Goal: Communication & Community: Connect with others

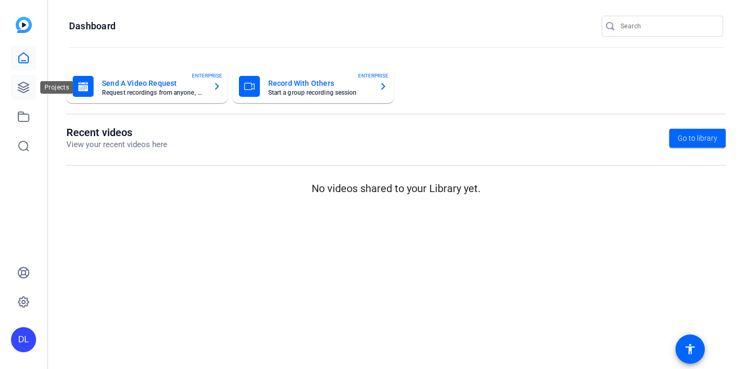
click at [22, 88] on icon at bounding box center [23, 87] width 13 height 13
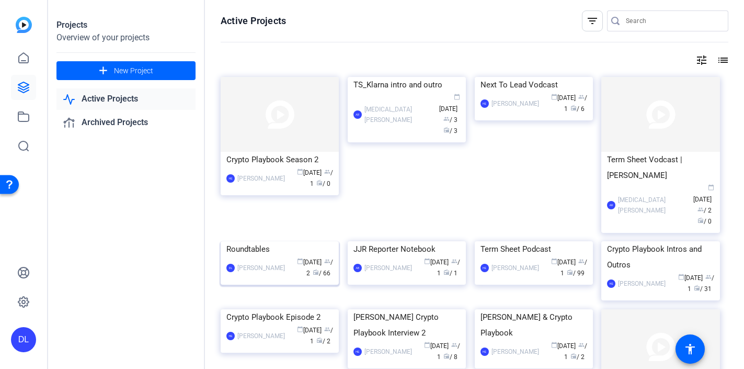
click at [260, 257] on div "Roundtables" at bounding box center [279, 249] width 107 height 16
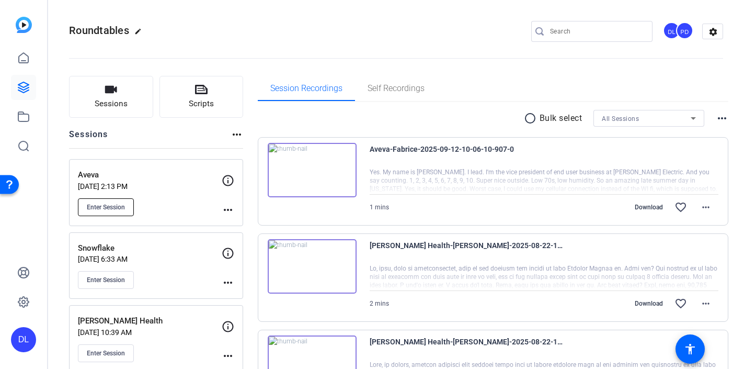
click at [115, 208] on span "Enter Session" at bounding box center [106, 207] width 38 height 8
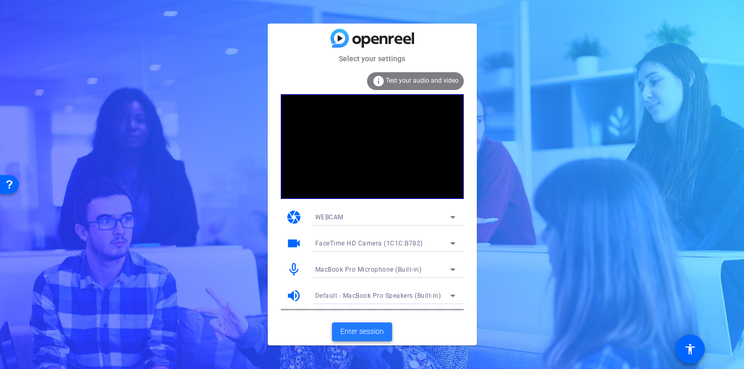
click at [371, 333] on span "Enter session" at bounding box center [361, 331] width 43 height 11
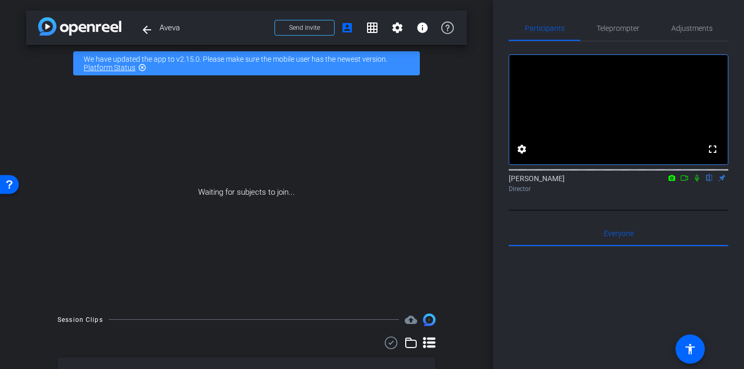
click at [685, 180] on icon at bounding box center [684, 177] width 7 height 5
click at [711, 181] on icon at bounding box center [709, 177] width 8 height 7
click at [325, 33] on span at bounding box center [304, 27] width 59 height 25
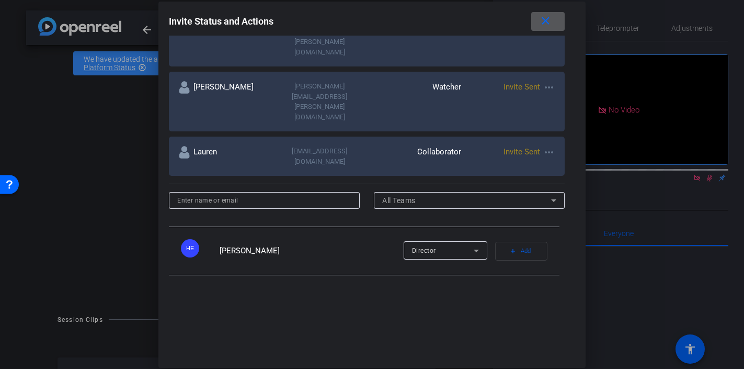
scroll to position [451, 0]
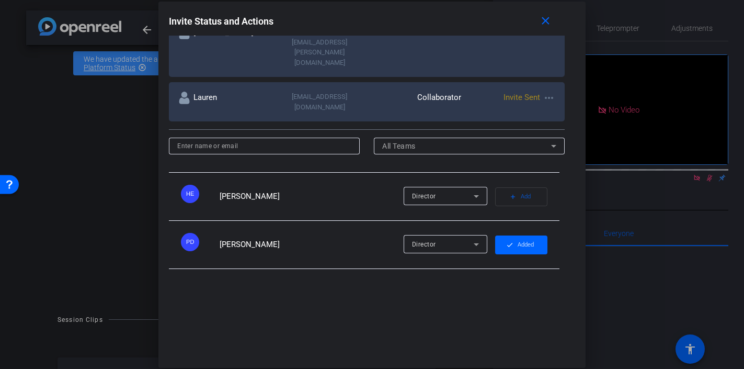
scroll to position [414, 0]
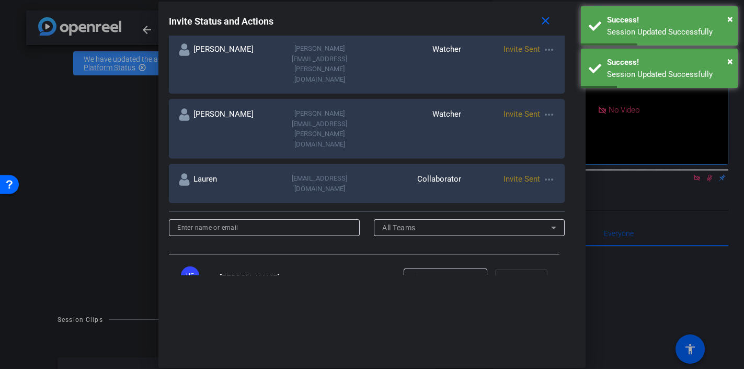
scroll to position [451, 0]
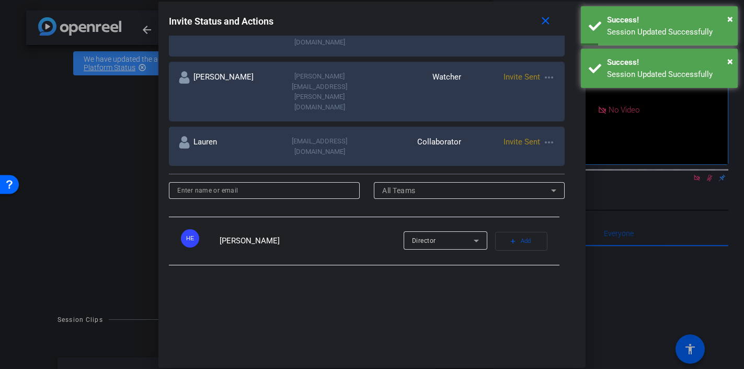
scroll to position [414, 0]
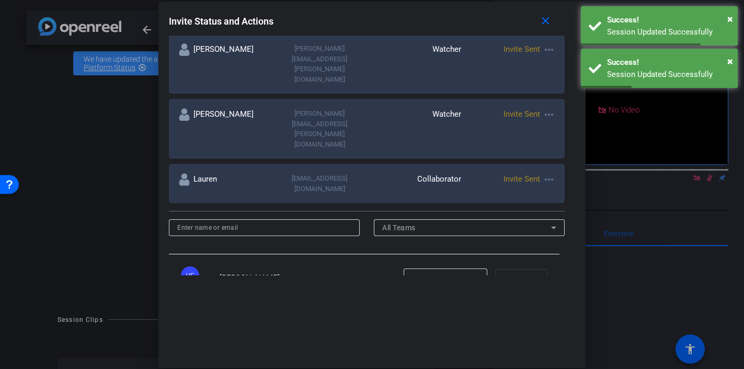
scroll to position [451, 0]
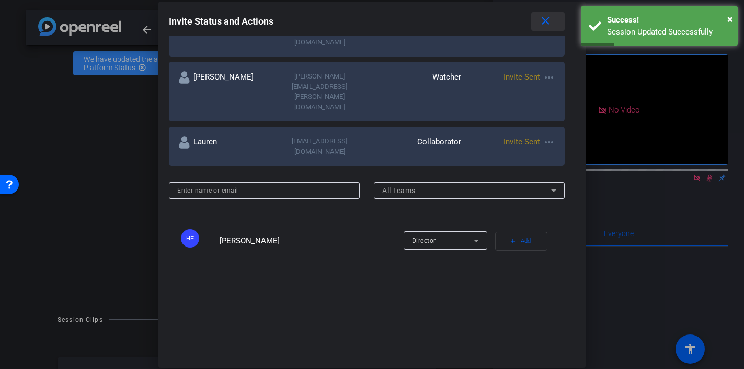
click at [544, 27] on span at bounding box center [547, 21] width 33 height 25
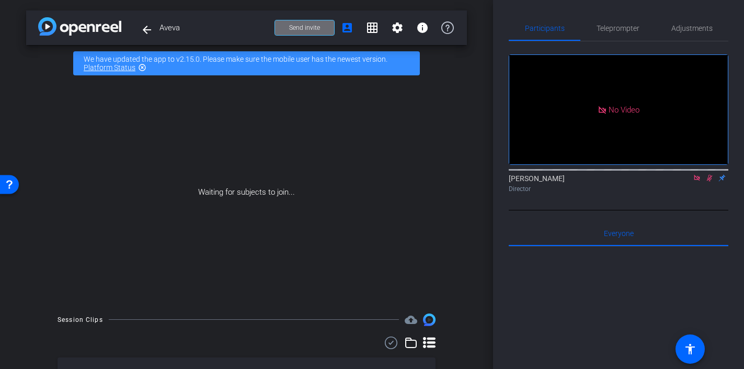
click at [317, 26] on span "Send invite" at bounding box center [304, 28] width 31 height 8
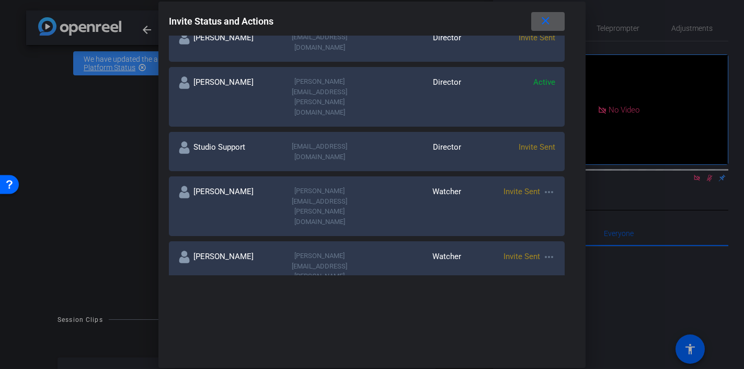
scroll to position [237, 0]
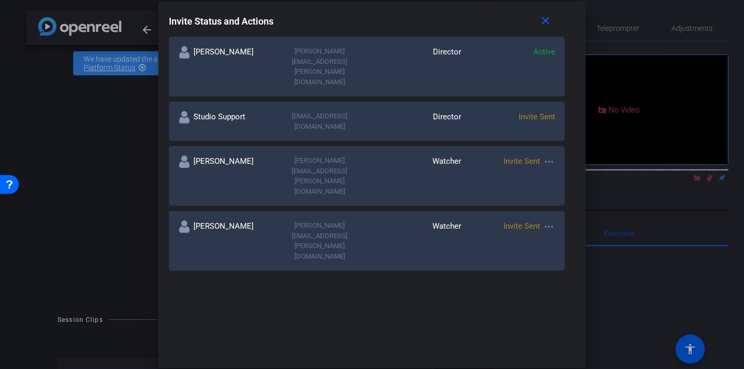
click at [547, 155] on mat-icon "more_horiz" at bounding box center [549, 161] width 13 height 13
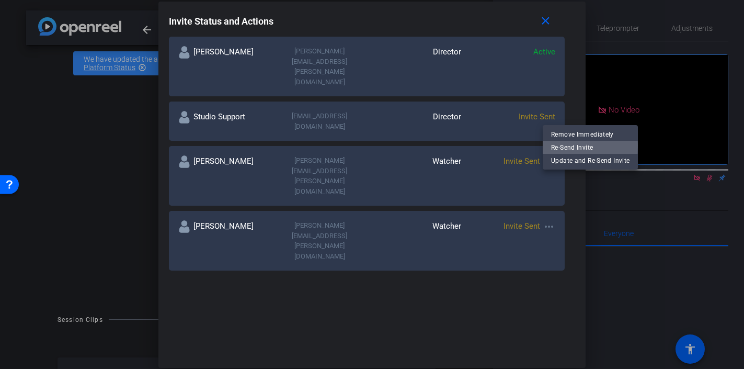
click at [558, 145] on span "Re-Send Invite" at bounding box center [590, 147] width 78 height 13
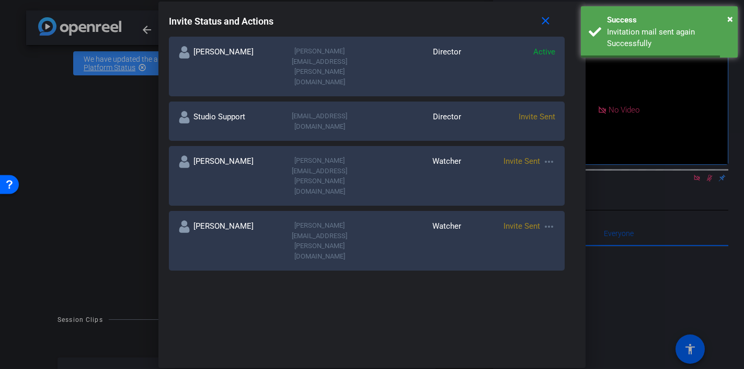
click at [545, 220] on mat-icon "more_horiz" at bounding box center [549, 226] width 13 height 13
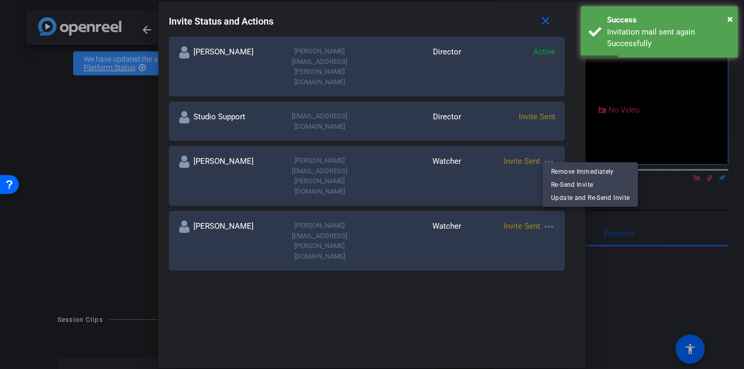
click at [497, 190] on div at bounding box center [372, 184] width 744 height 369
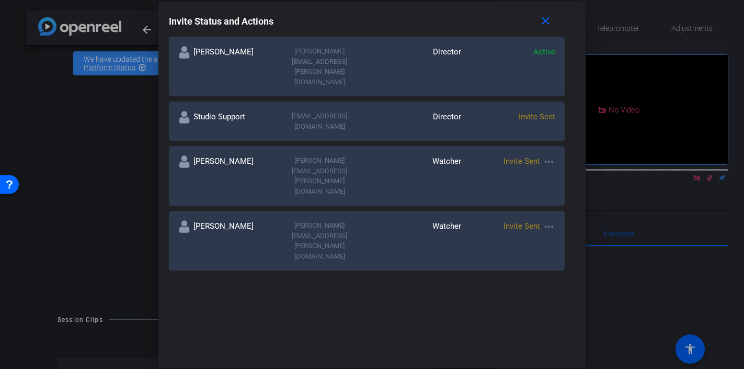
click at [546, 285] on mat-icon "more_horiz" at bounding box center [549, 291] width 13 height 13
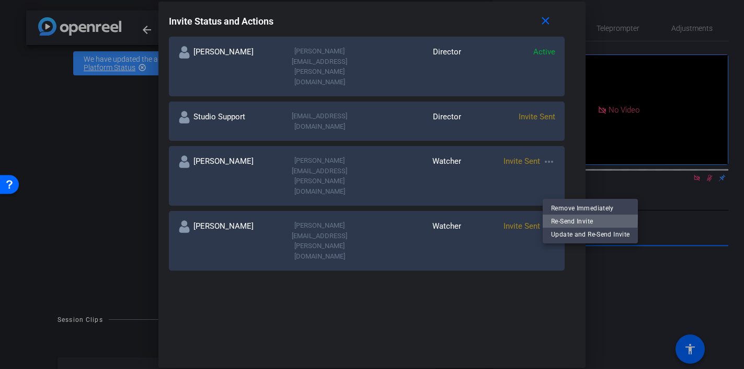
click at [554, 217] on span "Re-Send Invite" at bounding box center [590, 221] width 78 height 13
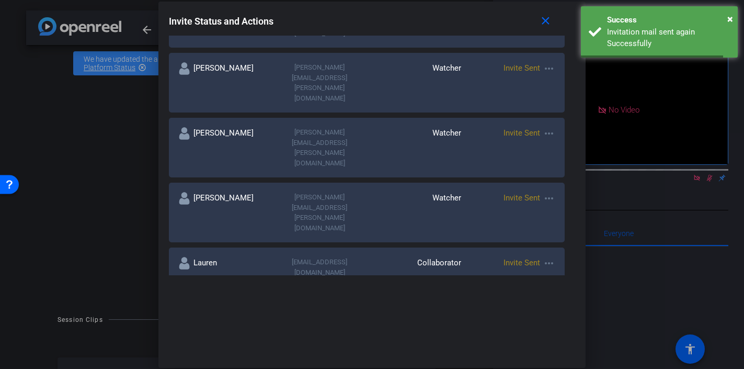
scroll to position [349, 0]
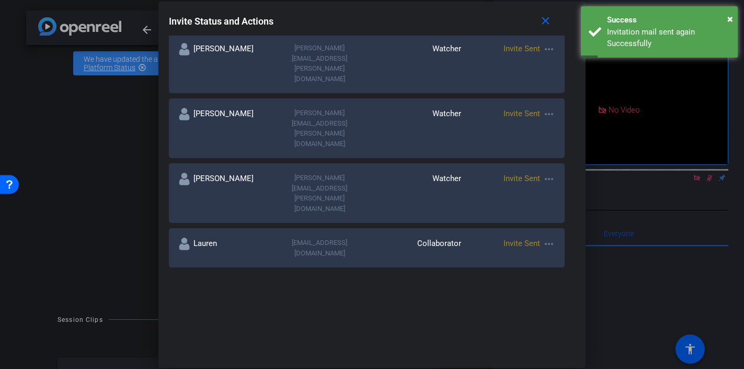
click at [554, 237] on mat-icon "more_horiz" at bounding box center [549, 243] width 13 height 13
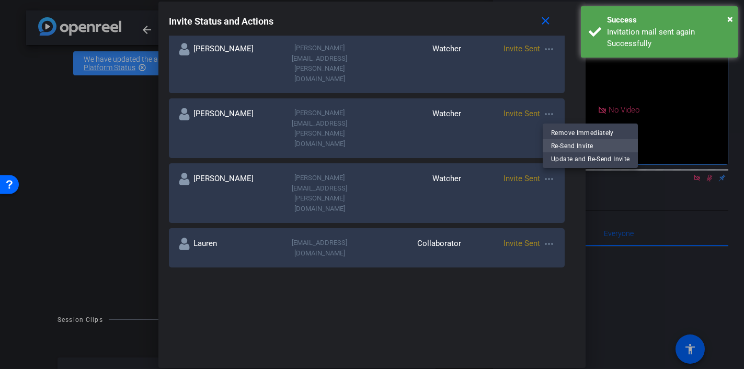
click at [560, 143] on span "Re-Send Invite" at bounding box center [590, 145] width 78 height 13
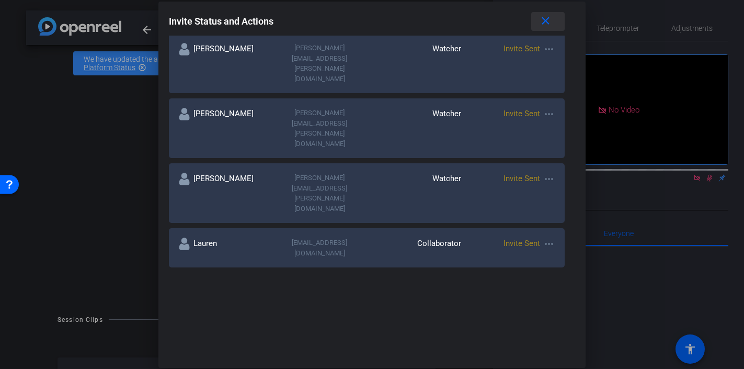
click at [541, 22] on mat-icon "close" at bounding box center [545, 21] width 13 height 13
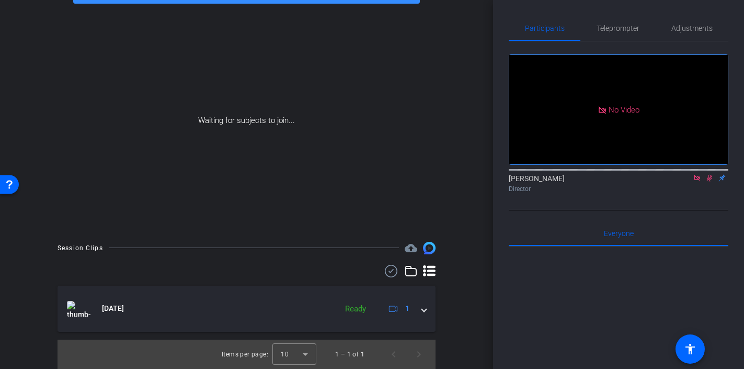
scroll to position [3, 0]
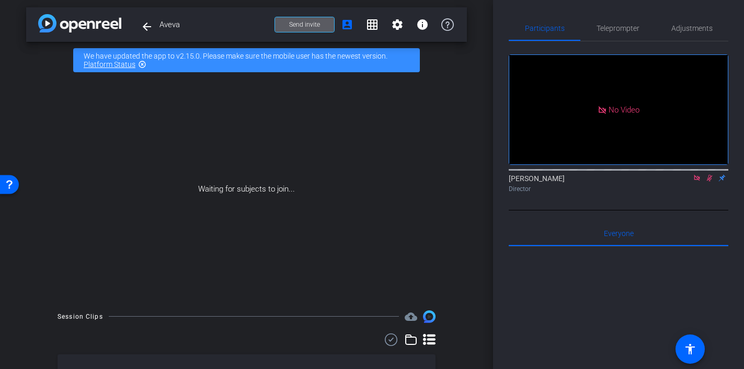
click at [315, 24] on span "Send invite" at bounding box center [304, 24] width 31 height 8
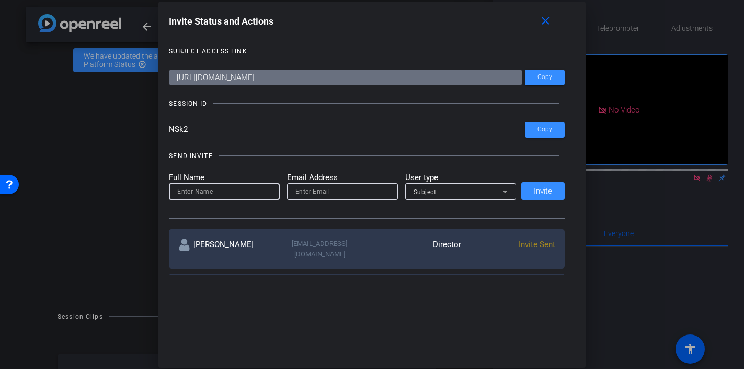
click at [261, 189] on input at bounding box center [224, 191] width 94 height 13
type input "[PERSON_NAME]"
type input "[PERSON_NAME][EMAIL_ADDRESS][PERSON_NAME][DOMAIN_NAME]"
click at [431, 196] on div "Subject" at bounding box center [458, 191] width 89 height 13
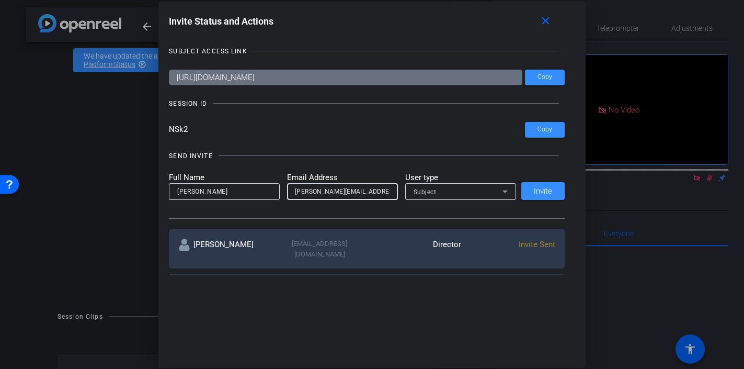
scroll to position [0, 0]
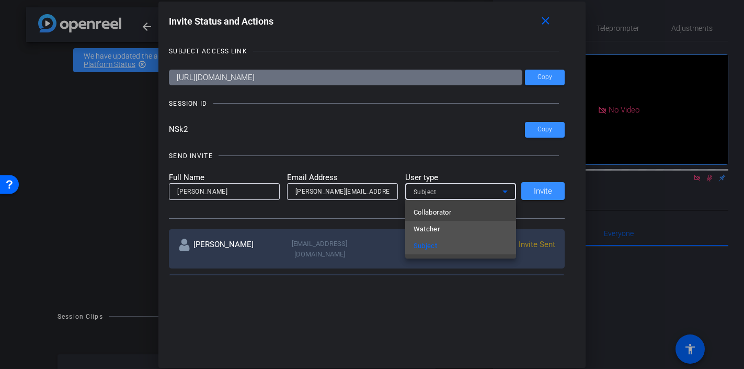
click at [439, 229] on span "Watcher" at bounding box center [427, 229] width 27 height 13
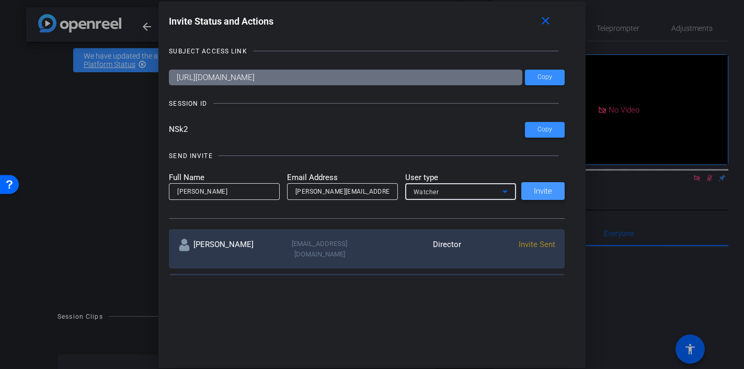
click at [541, 187] on span "Invite" at bounding box center [543, 191] width 18 height 8
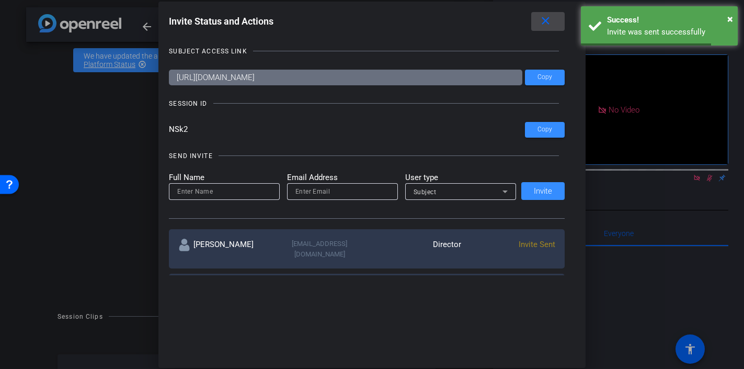
click at [543, 21] on mat-icon "close" at bounding box center [545, 21] width 13 height 13
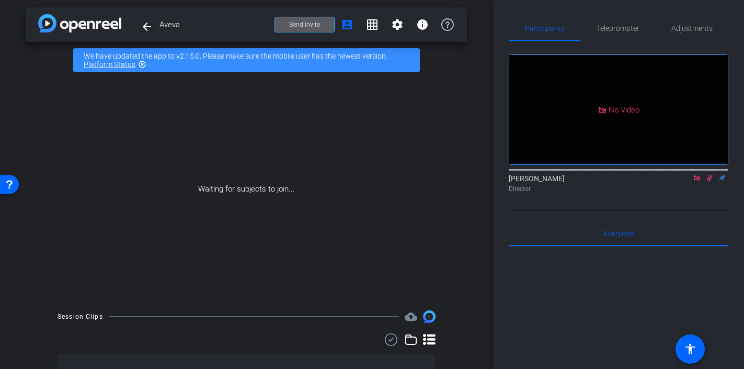
click at [318, 24] on span "Send invite" at bounding box center [304, 24] width 31 height 8
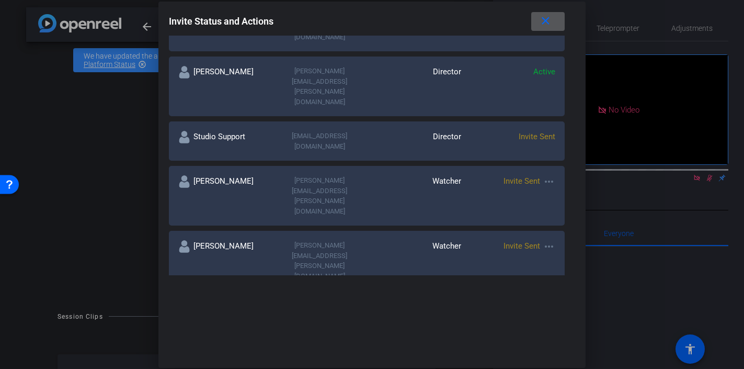
scroll to position [242, 0]
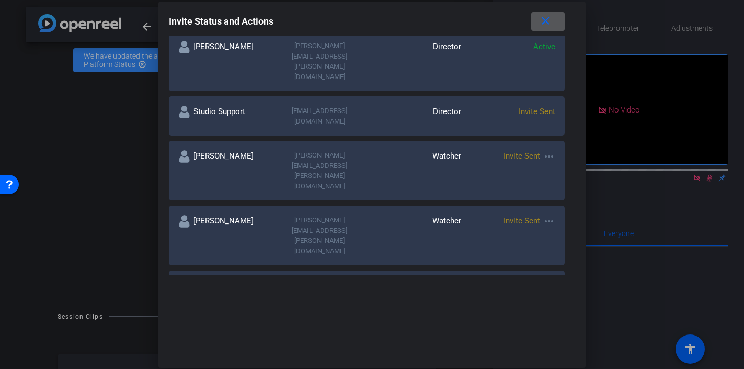
click at [546, 215] on mat-icon "more_horiz" at bounding box center [549, 221] width 13 height 13
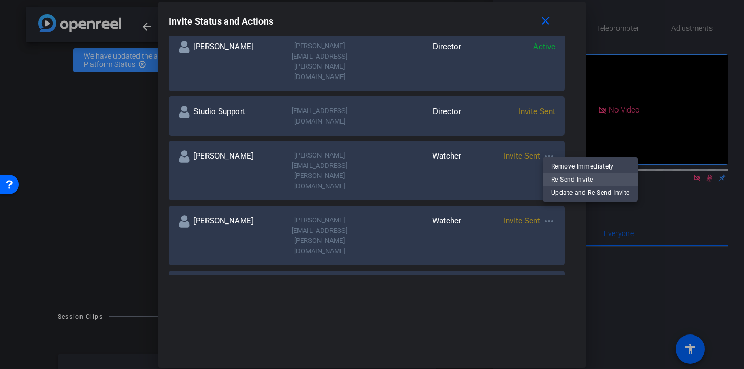
click at [556, 178] on span "Re-Send Invite" at bounding box center [590, 179] width 78 height 13
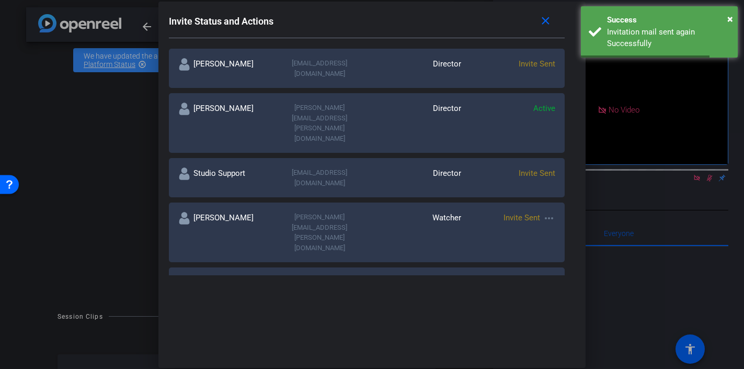
scroll to position [60, 0]
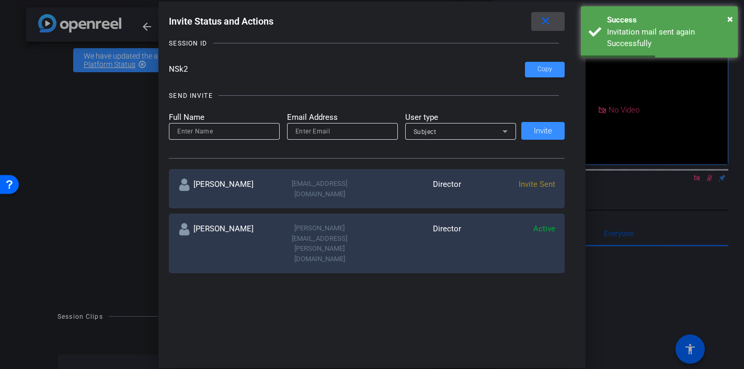
click at [544, 24] on mat-icon "close" at bounding box center [545, 21] width 13 height 13
